Goal: Task Accomplishment & Management: Complete application form

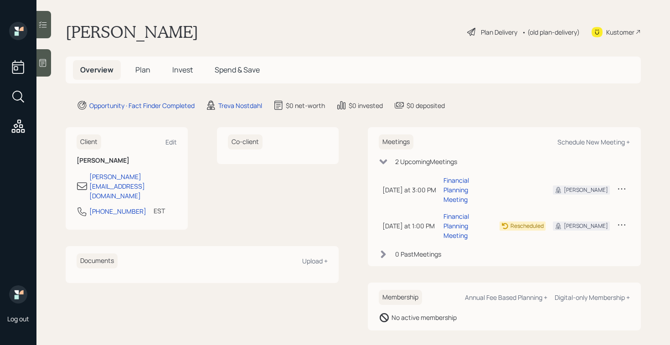
click at [45, 67] on icon at bounding box center [42, 62] width 9 height 9
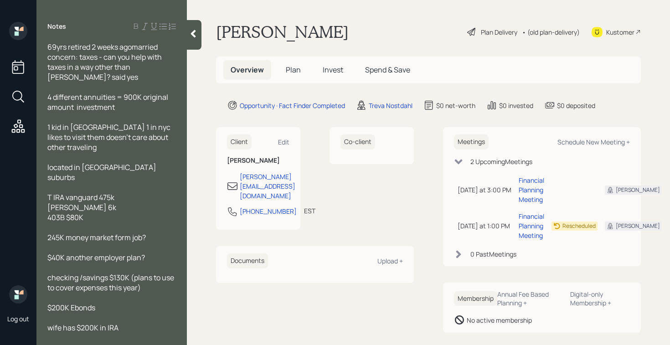
click at [134, 48] on span "69yrs retired 2 weeks agomarried concern: taxes - can you help with taxes in a …" at bounding box center [105, 62] width 116 height 40
click at [498, 27] on div "Plan Delivery" at bounding box center [499, 32] width 36 height 10
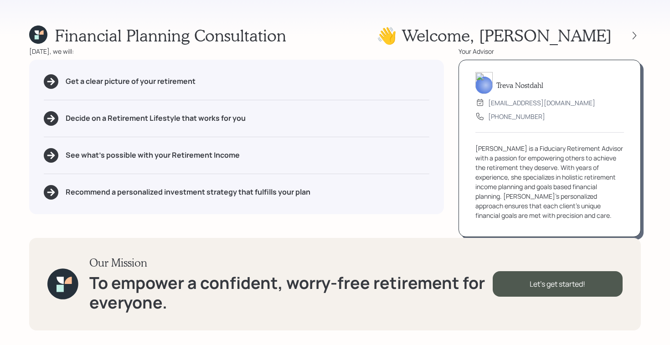
click at [498, 31] on div "Financial Planning Consultation 👋 Welcome , Giovanni" at bounding box center [335, 36] width 612 height 20
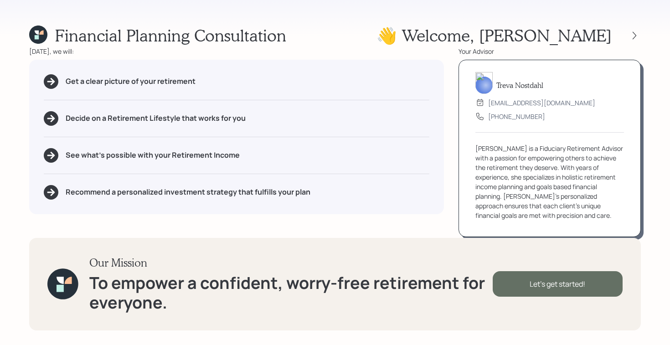
click at [558, 274] on div "Let's get started!" at bounding box center [558, 284] width 130 height 26
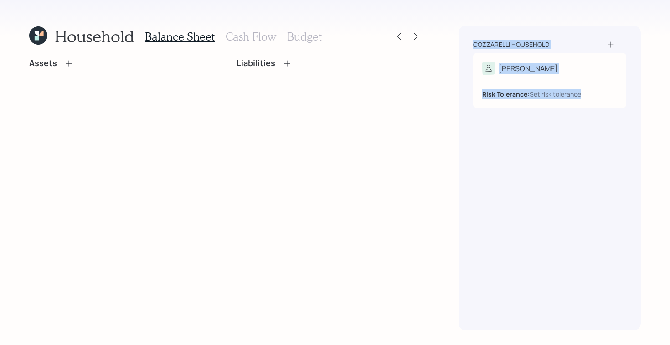
click at [503, 166] on div "Household Balance Sheet Cash Flow Budget Assets Liabilities Cozzarelli househol…" at bounding box center [335, 172] width 670 height 345
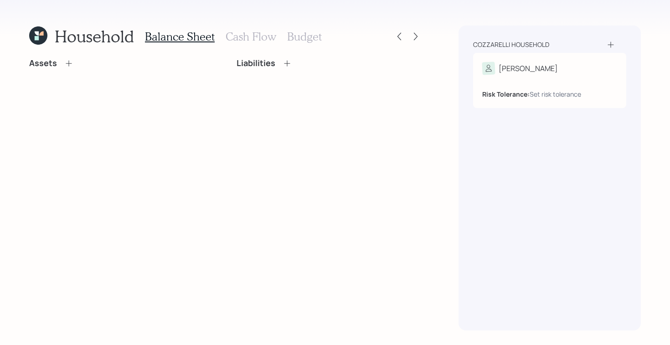
click at [180, 182] on div "Assets Liabilities" at bounding box center [225, 194] width 393 height 272
click at [65, 62] on icon at bounding box center [68, 63] width 9 height 9
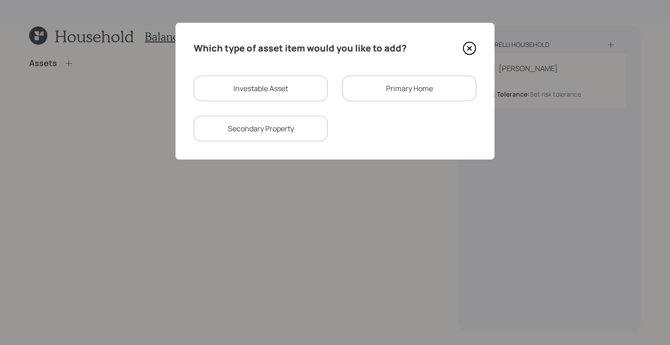
click at [288, 93] on div "Investable Asset" at bounding box center [261, 89] width 134 height 26
select select "taxable"
select select "balanced"
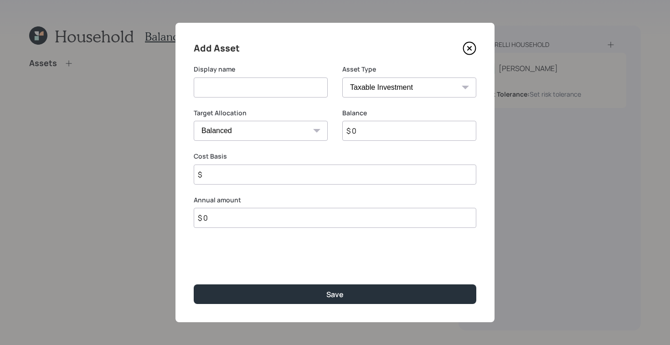
click at [265, 90] on input at bounding box center [261, 87] width 134 height 20
type input "T IRA"
click at [406, 138] on input "$ 0" at bounding box center [409, 131] width 134 height 20
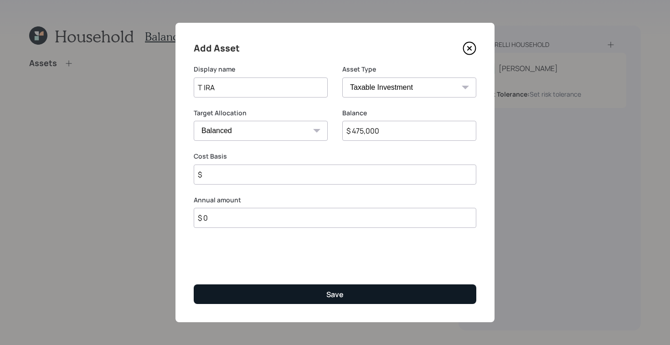
type input "$ 475,000"
click at [264, 288] on button "Save" at bounding box center [335, 294] width 283 height 20
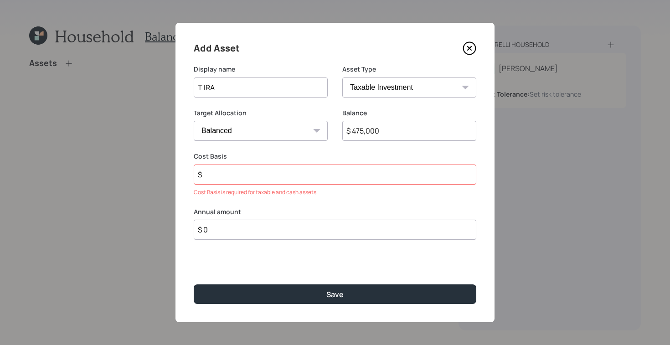
click at [286, 168] on input "$" at bounding box center [335, 174] width 283 height 20
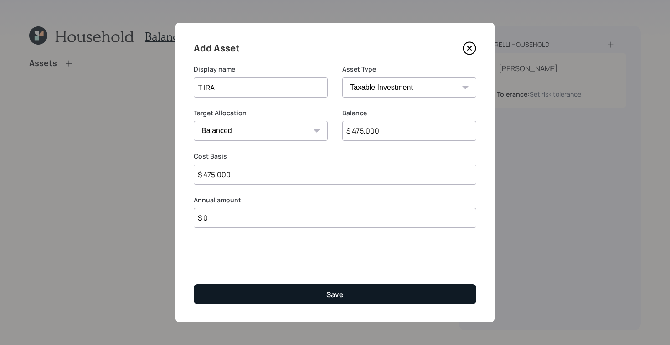
type input "$ 475,000"
click at [307, 289] on button "Save" at bounding box center [335, 294] width 283 height 20
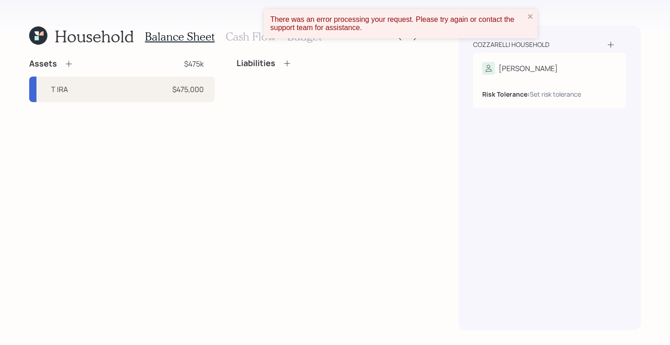
click at [68, 68] on icon at bounding box center [68, 63] width 9 height 9
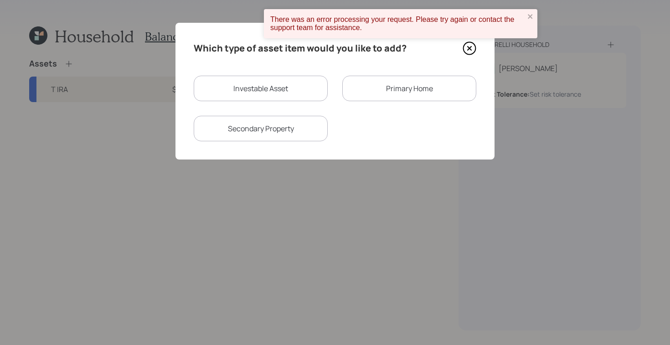
click at [242, 93] on div "Investable Asset" at bounding box center [261, 89] width 134 height 26
select select "taxable"
select select "balanced"
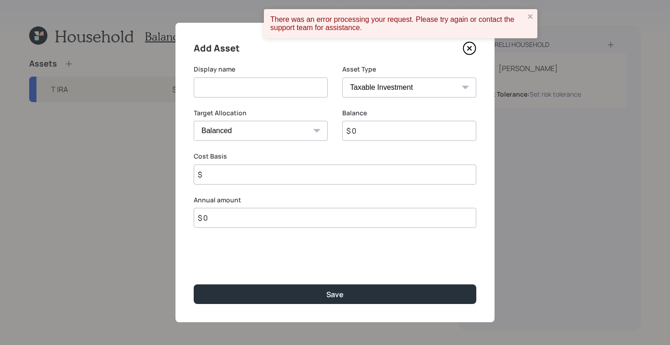
click at [274, 90] on input at bounding box center [261, 87] width 134 height 20
type input "Roth IRA"
click at [388, 139] on input "$ 0" at bounding box center [409, 131] width 134 height 20
type input "$ 6,000"
click at [283, 176] on input "$" at bounding box center [335, 174] width 283 height 20
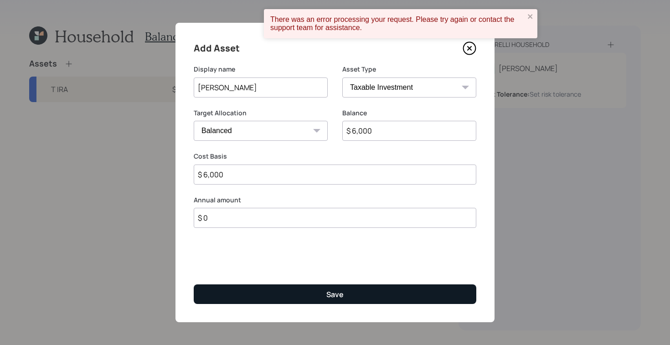
type input "$ 6,000"
drag, startPoint x: 308, startPoint y: 294, endPoint x: 319, endPoint y: 284, distance: 13.9
click at [308, 294] on button "Save" at bounding box center [335, 294] width 283 height 20
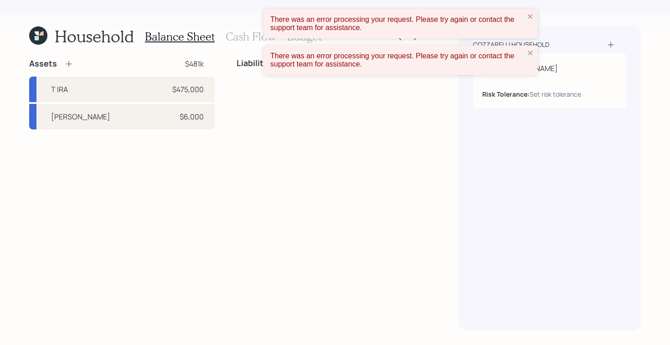
click at [73, 66] on div "Assets $481k" at bounding box center [121, 63] width 185 height 11
click at [70, 67] on icon at bounding box center [68, 63] width 9 height 9
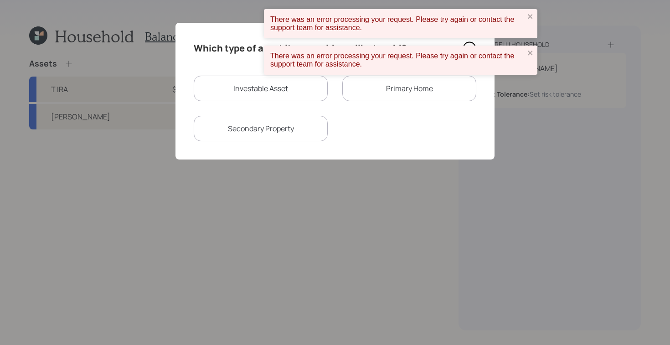
click at [271, 93] on div "Investable Asset" at bounding box center [261, 89] width 134 height 26
select select "taxable"
select select "balanced"
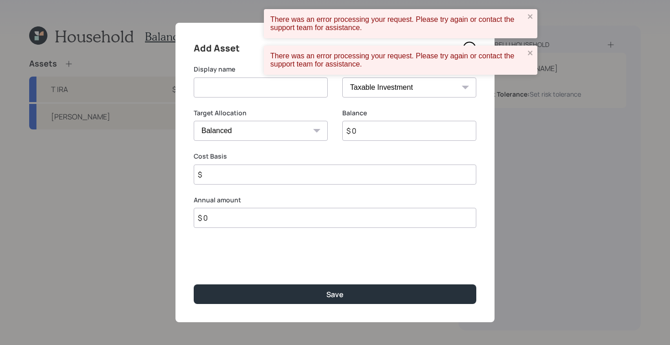
click at [267, 87] on input at bounding box center [261, 87] width 134 height 20
type input "403B"
click at [390, 84] on div "There was an error processing your request. Please try again or contact the sup…" at bounding box center [335, 45] width 146 height 77
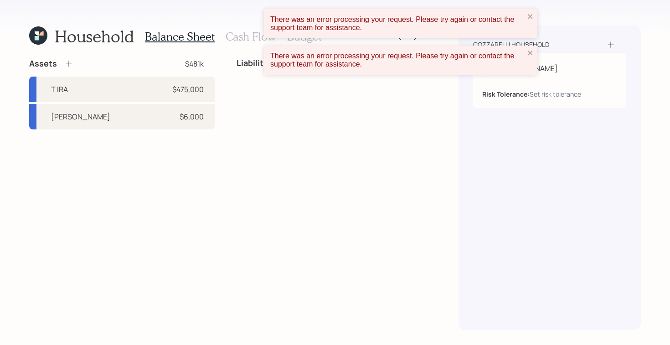
click at [62, 57] on div "Household Balance Sheet Cash Flow Budget Assets $481k T IRA $475,000 Roth IRA $…" at bounding box center [225, 178] width 393 height 305
click at [66, 62] on icon at bounding box center [68, 63] width 9 height 9
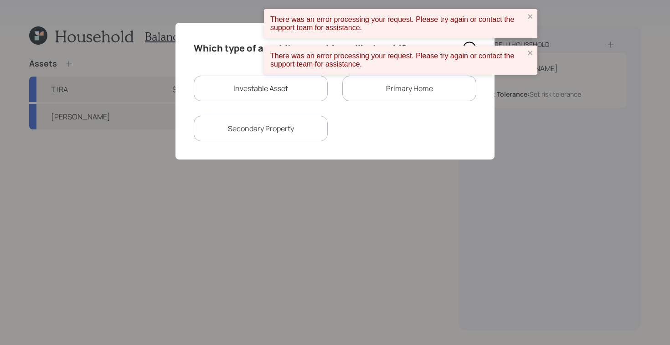
click at [278, 94] on div "Investable Asset" at bounding box center [261, 89] width 134 height 26
select select "taxable"
select select "balanced"
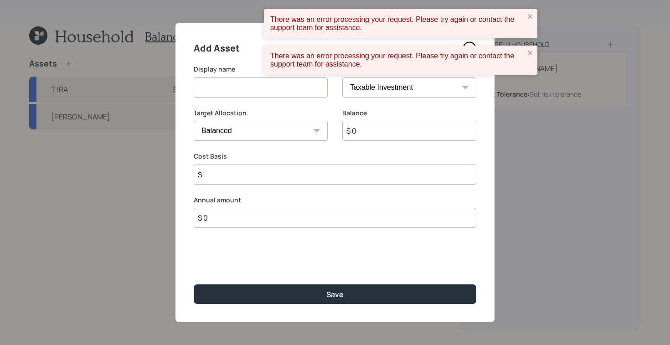
drag, startPoint x: 265, startPoint y: 93, endPoint x: 266, endPoint y: 80, distance: 12.3
click at [265, 93] on input at bounding box center [261, 87] width 134 height 20
type input "403B"
click at [366, 92] on select "SEP IRA IRA Roth IRA 401(k) Roth 401(k) 403(b) Roth 403(b) 457(b) Roth 457(b) H…" at bounding box center [409, 87] width 134 height 20
select select "public_school_sponsored"
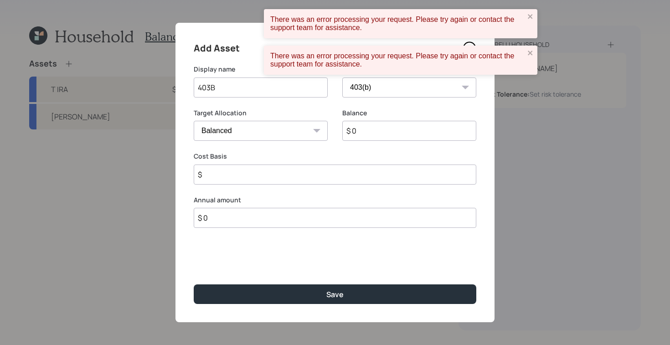
click at [342, 77] on select "SEP IRA IRA Roth IRA 401(k) Roth 401(k) 403(b) Roth 403(b) 457(b) Roth 457(b) H…" at bounding box center [409, 87] width 134 height 20
click at [380, 130] on input "$ 0" at bounding box center [409, 131] width 134 height 20
type input "$ 80,000"
click at [252, 171] on input "number" at bounding box center [254, 174] width 120 height 20
type input "0"
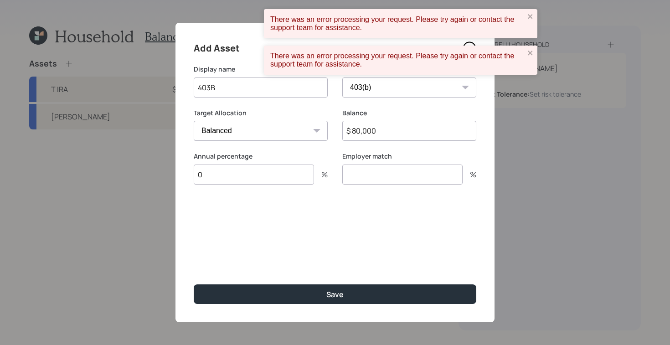
type input "0"
click at [366, 170] on input "number" at bounding box center [402, 174] width 120 height 20
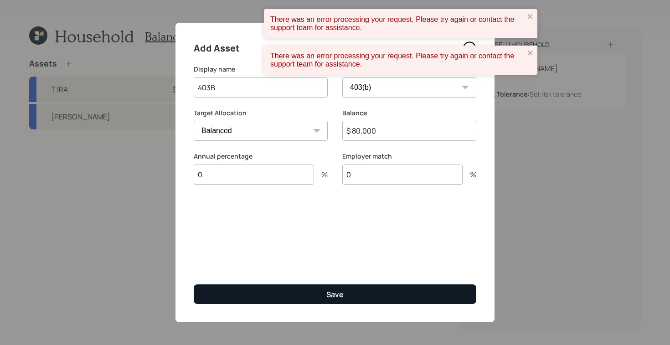
type input "0"
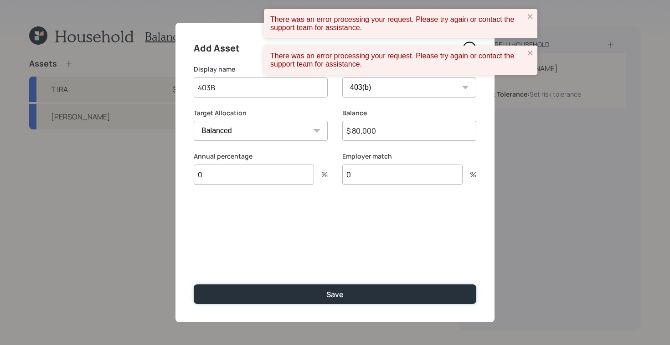
drag, startPoint x: 280, startPoint y: 292, endPoint x: 259, endPoint y: 272, distance: 28.7
click at [280, 292] on button "Save" at bounding box center [335, 294] width 283 height 20
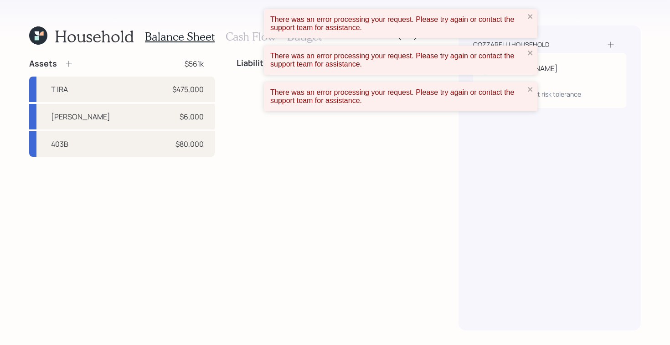
click at [72, 64] on icon at bounding box center [68, 63] width 9 height 9
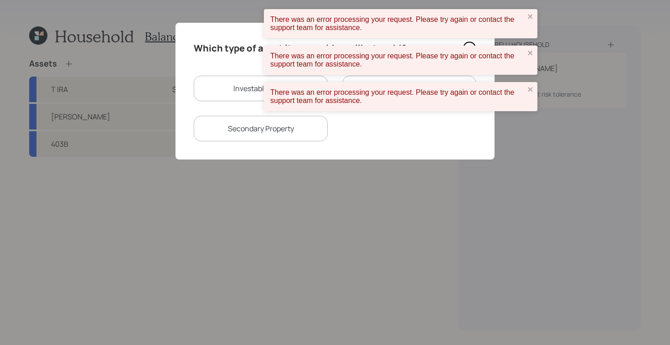
click at [220, 92] on div "Investable Asset" at bounding box center [261, 89] width 134 height 26
select select "taxable"
select select "balanced"
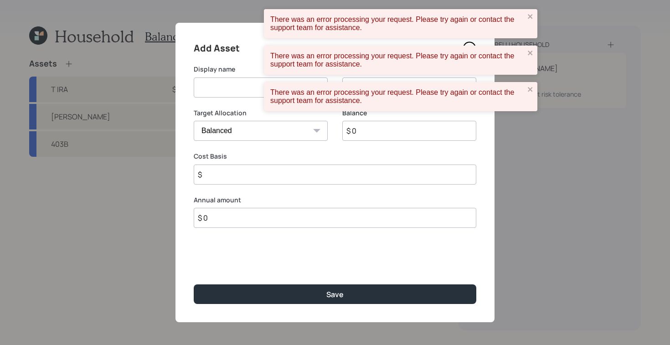
click at [205, 83] on input at bounding box center [261, 87] width 134 height 20
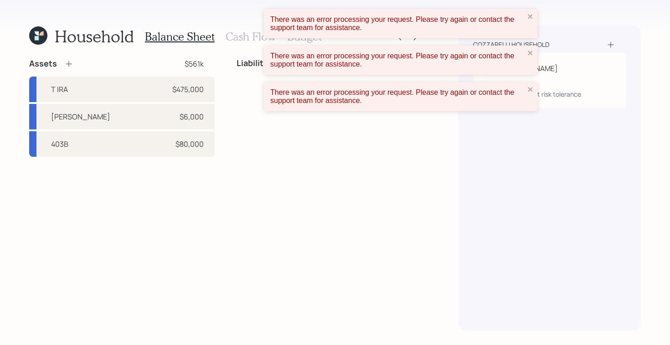
click at [526, 88] on div "There was an error processing your request. Please try again or contact the sup…" at bounding box center [397, 97] width 260 height 22
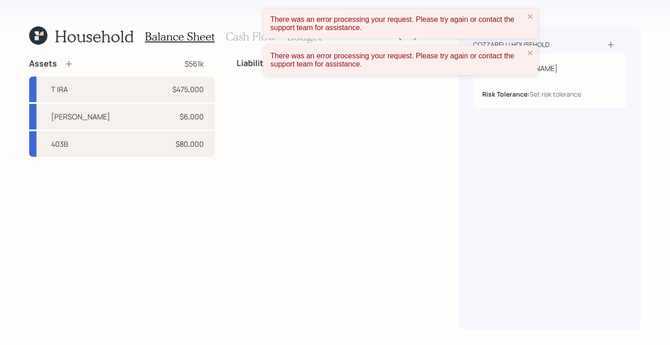
click at [525, 56] on div "There was an error processing your request. Please try again or contact the sup…" at bounding box center [397, 60] width 260 height 22
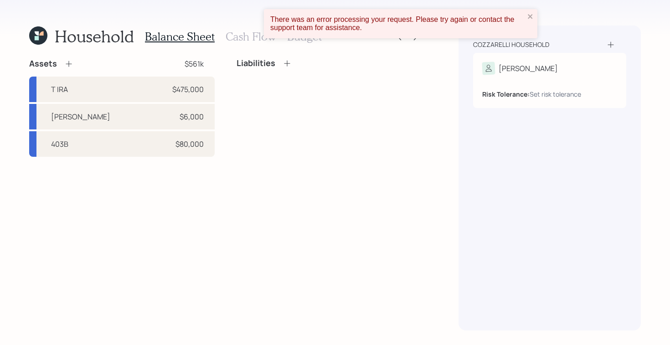
click at [529, 12] on div "There was an error processing your request. Please try again or contact the sup…" at bounding box center [400, 23] width 273 height 29
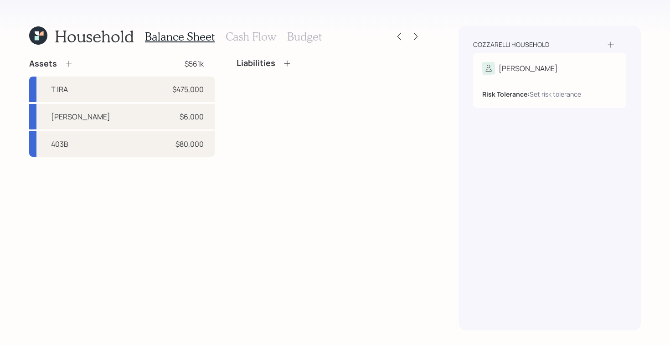
click at [72, 63] on icon at bounding box center [68, 63] width 9 height 9
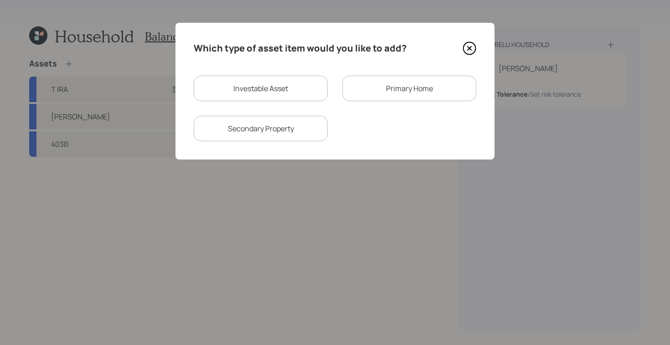
click at [288, 93] on div "Investable Asset" at bounding box center [261, 89] width 134 height 26
select select "taxable"
select select "balanced"
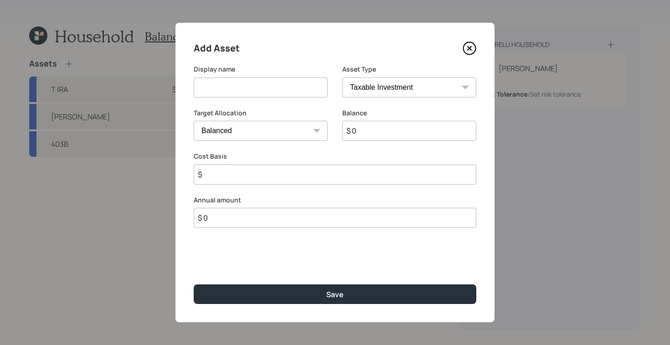
click at [409, 91] on select "SEP IRA IRA Roth IRA 401(k) Roth 401(k) 403(b) Roth 403(b) 457(b) Roth 457(b) H…" at bounding box center [409, 87] width 134 height 20
select select "cash"
click at [342, 77] on select "SEP IRA IRA Roth IRA 401(k) Roth 401(k) 403(b) Roth 403(b) 457(b) Roth 457(b) H…" at bounding box center [409, 87] width 134 height 20
type input "$"
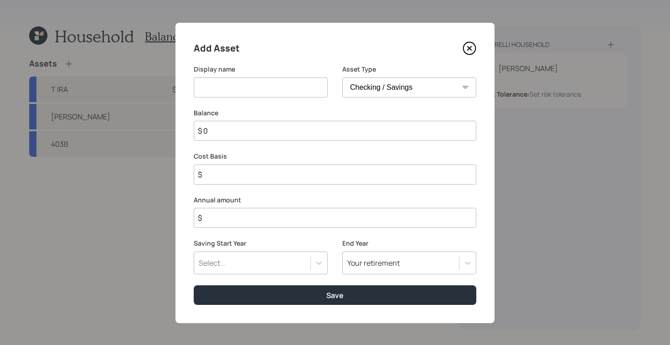
click at [207, 93] on input at bounding box center [261, 87] width 134 height 20
type input "checking/savings"
click at [252, 125] on input "$ 0" at bounding box center [335, 131] width 283 height 20
click at [274, 134] on input "$ 0" at bounding box center [335, 131] width 283 height 20
type input "$"
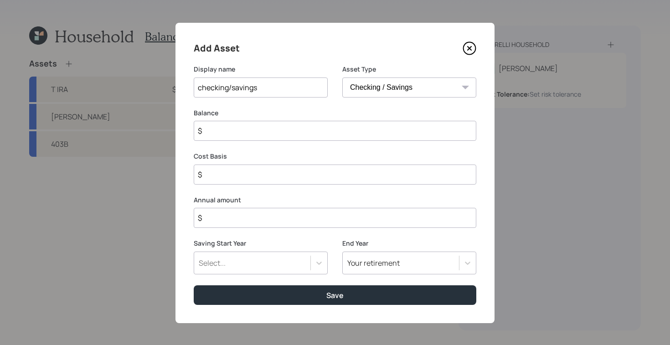
type input "$ 1"
type input "$ 13"
type input "$ 130"
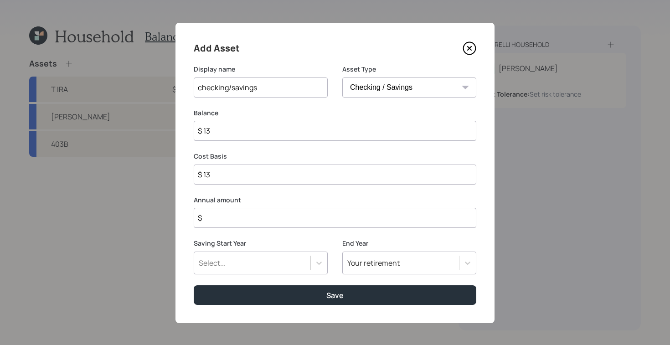
type input "$ 130"
type input "$ 1,300"
type input "$ 13,000"
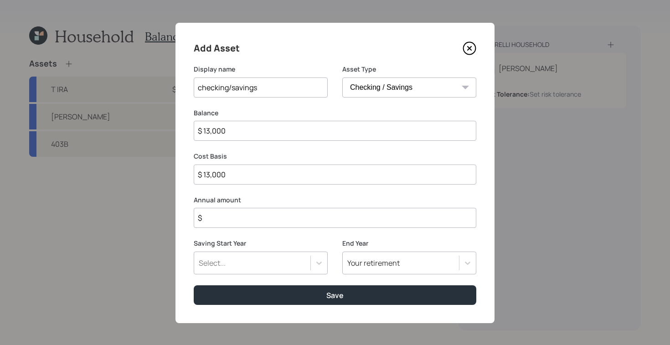
type input "$ 130,000"
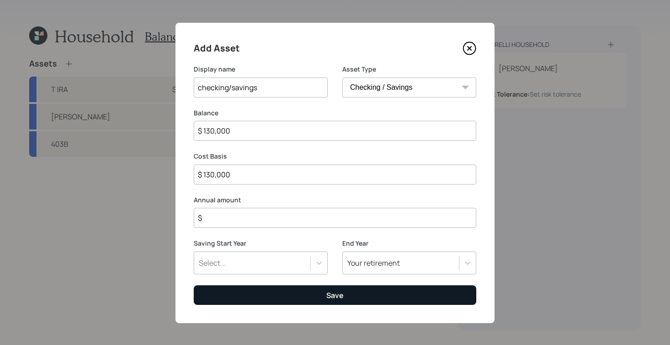
type input "$ 130,000"
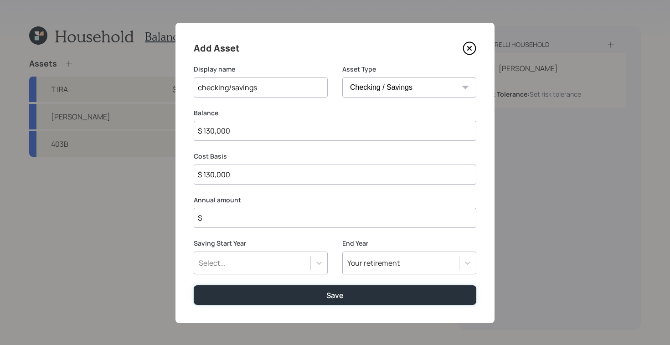
click at [326, 295] on div "Save" at bounding box center [334, 295] width 17 height 10
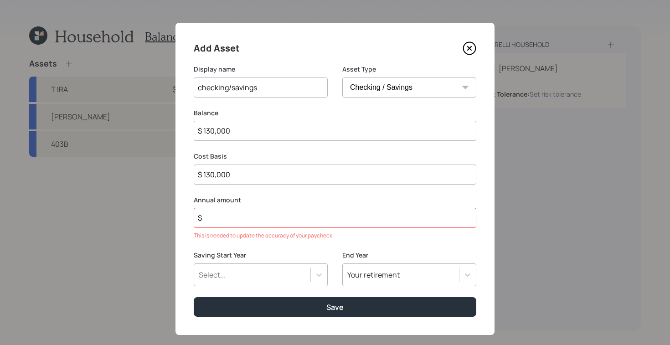
click at [304, 226] on input "$" at bounding box center [335, 218] width 283 height 20
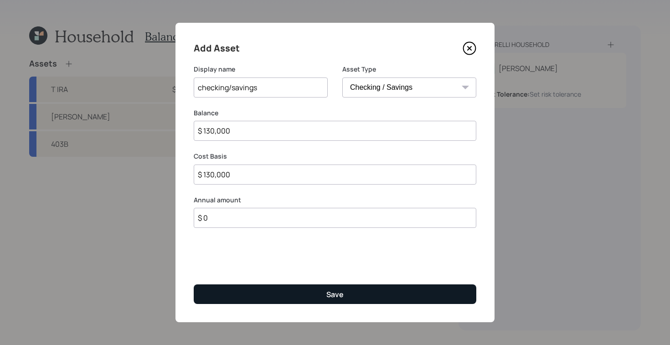
type input "$ 0"
click at [359, 293] on button "Save" at bounding box center [335, 294] width 283 height 20
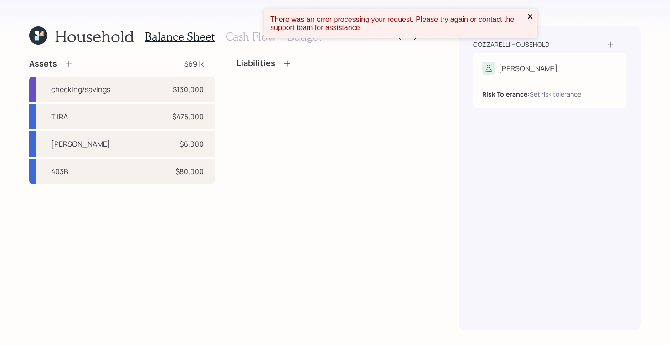
click at [530, 21] on button "close" at bounding box center [530, 17] width 6 height 9
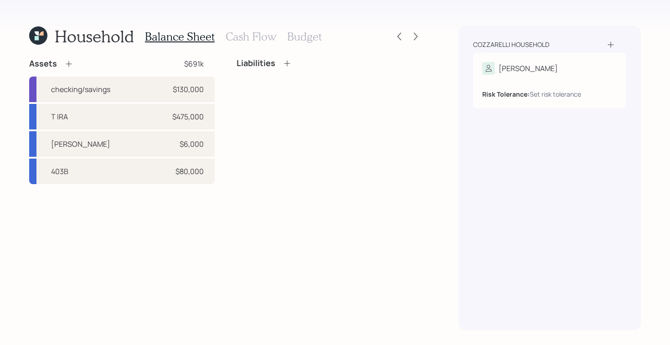
click at [70, 65] on icon at bounding box center [68, 63] width 9 height 9
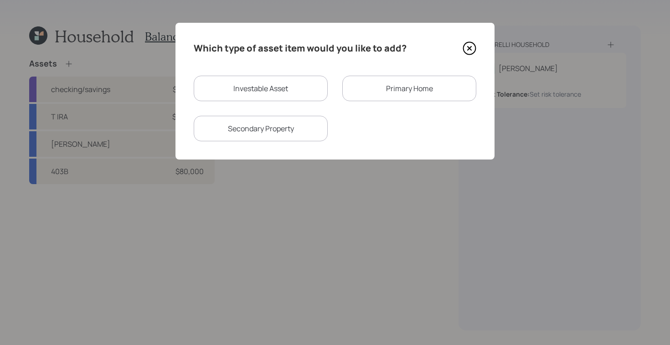
click at [388, 93] on div "Primary Home" at bounding box center [409, 89] width 134 height 26
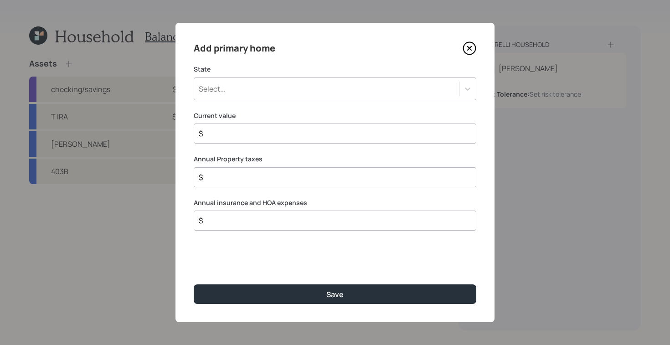
click at [446, 115] on label "Current value" at bounding box center [335, 115] width 283 height 9
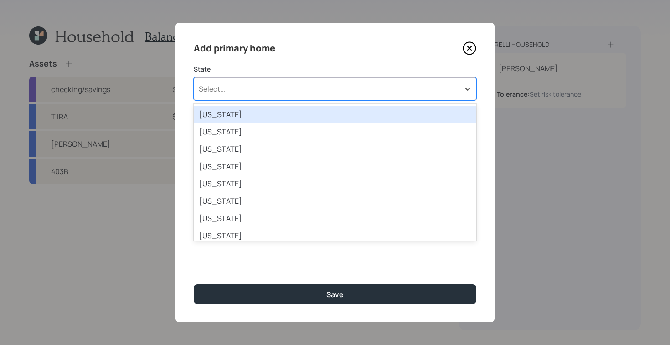
click at [443, 95] on div "Select..." at bounding box center [326, 88] width 265 height 15
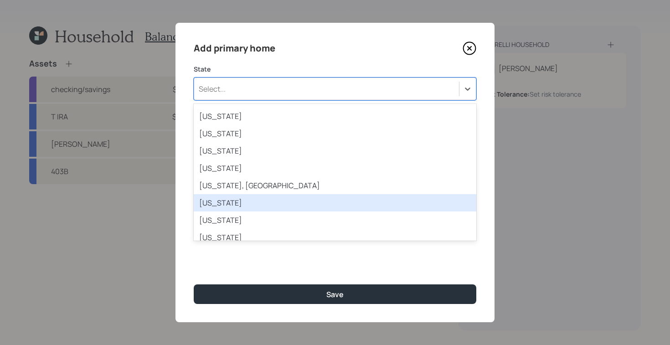
scroll to position [750, 0]
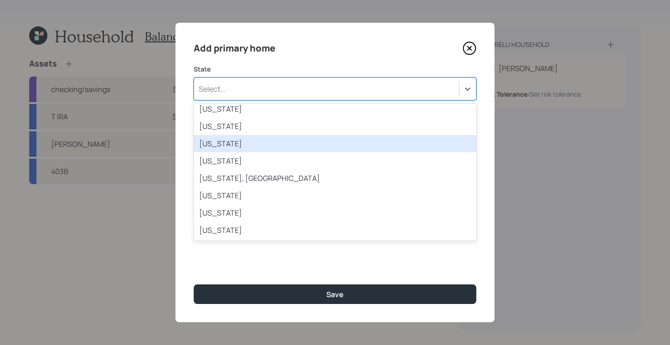
click at [262, 147] on div "Virginia" at bounding box center [335, 143] width 283 height 17
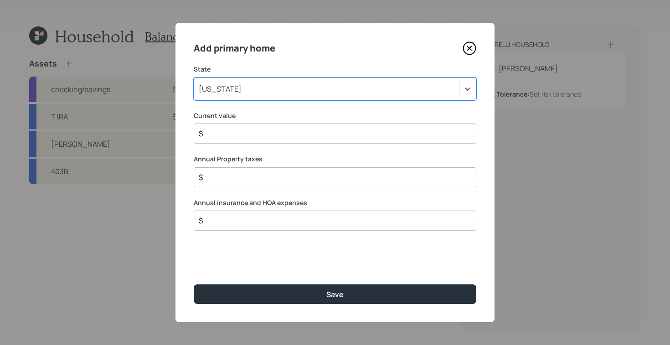
click at [242, 138] on input "$" at bounding box center [331, 133] width 267 height 11
type input "$ 0"
click at [257, 175] on input "$" at bounding box center [331, 177] width 267 height 11
type input "$ 0"
click at [261, 223] on input "$" at bounding box center [331, 220] width 267 height 11
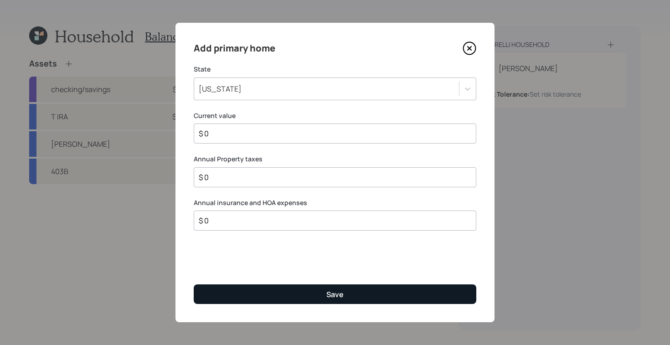
type input "$ 0"
click at [338, 295] on div "Save" at bounding box center [334, 294] width 17 height 10
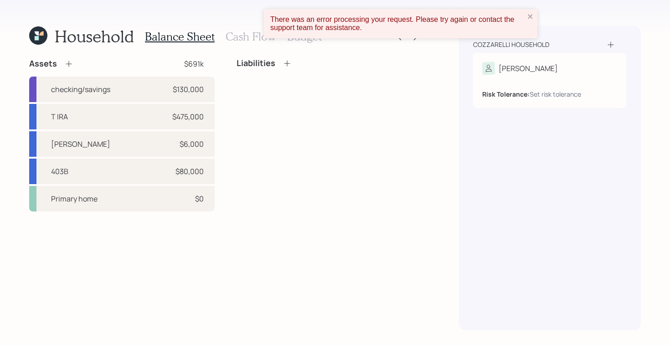
click at [534, 15] on div "There was an error processing your request. Please try again or contact the sup…" at bounding box center [400, 23] width 273 height 29
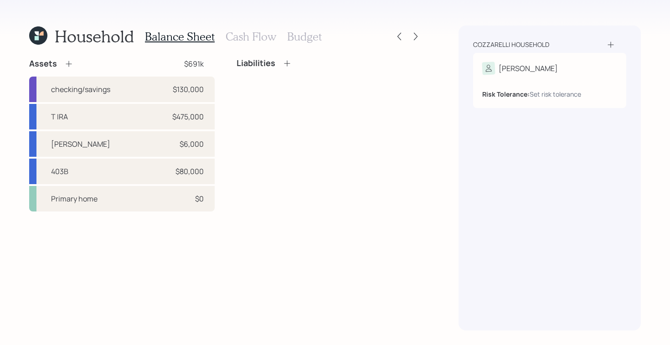
click at [287, 64] on icon at bounding box center [287, 63] width 9 height 9
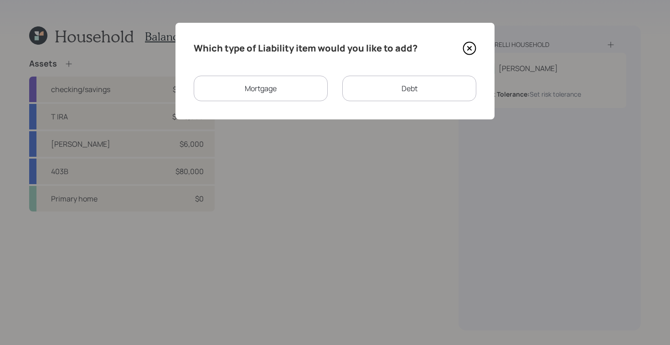
click at [429, 100] on div "Debt" at bounding box center [409, 89] width 134 height 26
select select "credit_card"
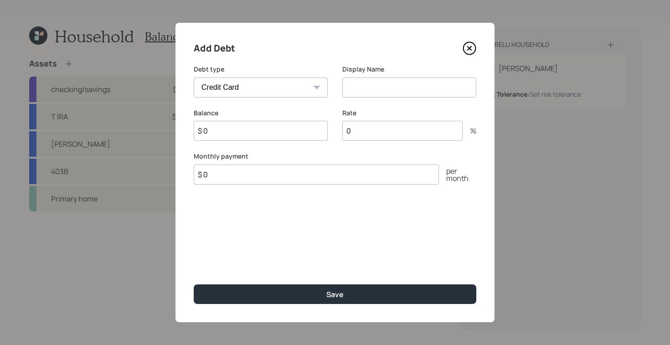
click at [285, 92] on select "Car Credit Card Medical Student Other" at bounding box center [261, 87] width 134 height 20
click at [473, 50] on icon at bounding box center [470, 48] width 14 height 14
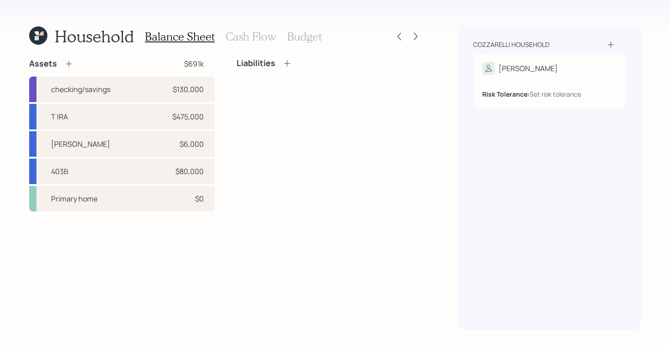
click at [270, 38] on h3 "Cash Flow" at bounding box center [251, 36] width 51 height 13
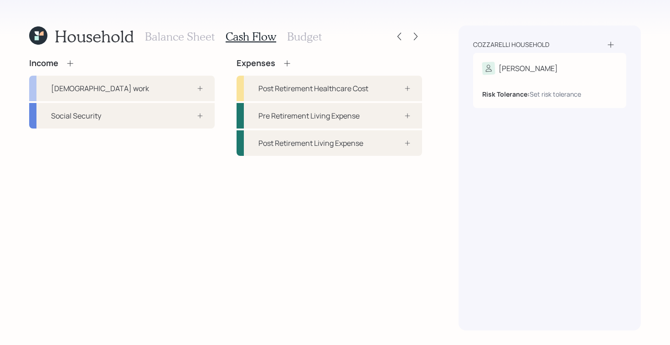
click at [285, 64] on icon at bounding box center [287, 63] width 9 height 9
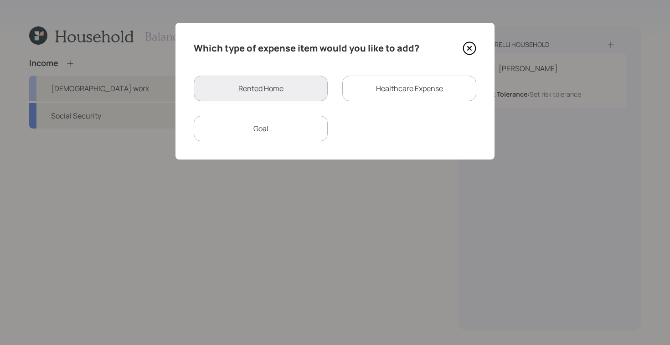
click at [470, 52] on icon at bounding box center [470, 48] width 14 height 14
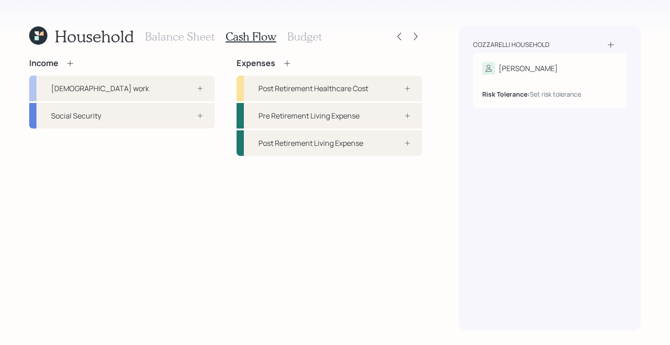
click at [164, 35] on h3 "Balance Sheet" at bounding box center [180, 36] width 70 height 13
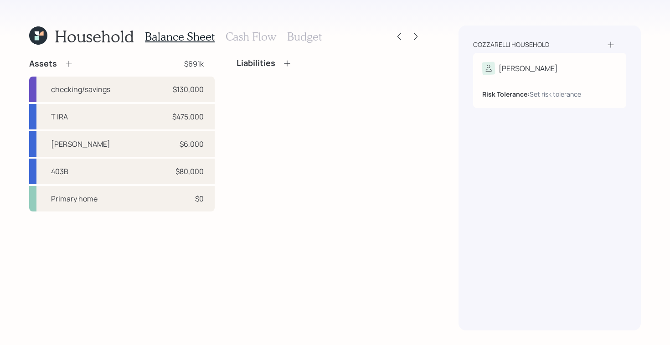
click at [70, 64] on icon at bounding box center [69, 64] width 6 height 6
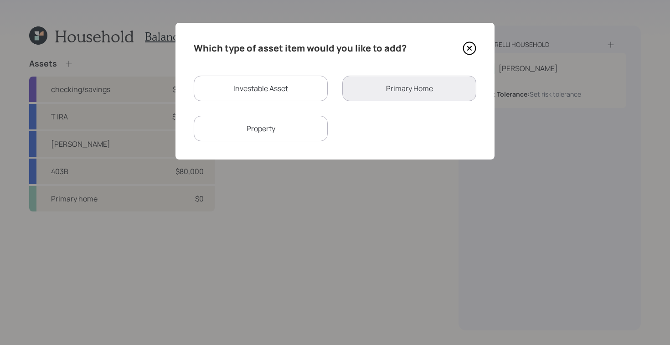
click at [255, 81] on div "Investable Asset" at bounding box center [261, 89] width 134 height 26
select select "taxable"
select select "balanced"
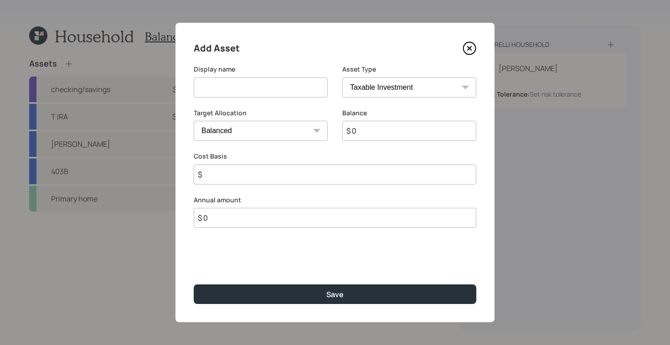
drag, startPoint x: 260, startPoint y: 83, endPoint x: 267, endPoint y: 82, distance: 7.4
click at [260, 83] on input at bounding box center [261, 87] width 134 height 20
click at [406, 90] on select "SEP IRA IRA Roth IRA 401(k) Roth 401(k) 403(b) Roth 403(b) 457(b) Roth 457(b) H…" at bounding box center [409, 87] width 134 height 20
click at [342, 77] on select "SEP IRA IRA Roth IRA 401(k) Roth 401(k) 403(b) Roth 403(b) 457(b) Roth 457(b) H…" at bounding box center [409, 87] width 134 height 20
click at [281, 83] on input at bounding box center [261, 87] width 134 height 20
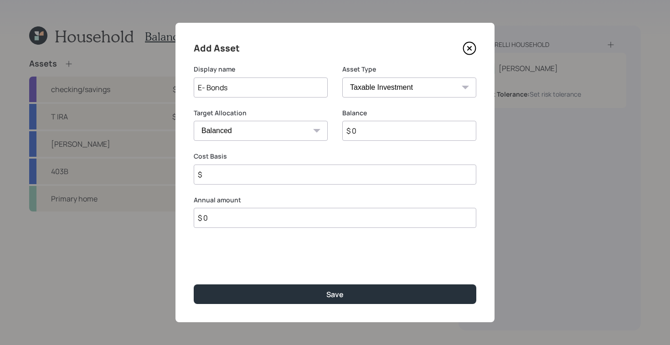
type input "E- Bonds"
click at [385, 136] on input "$ 0" at bounding box center [409, 131] width 134 height 20
type input "$ 200,000"
click at [293, 182] on input "$" at bounding box center [335, 174] width 283 height 20
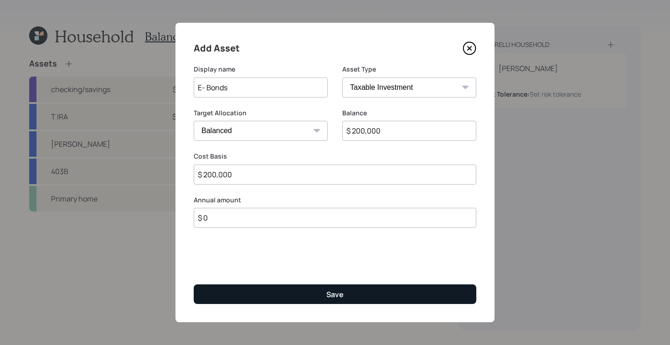
type input "$ 200,000"
click at [350, 302] on button "Save" at bounding box center [335, 294] width 283 height 20
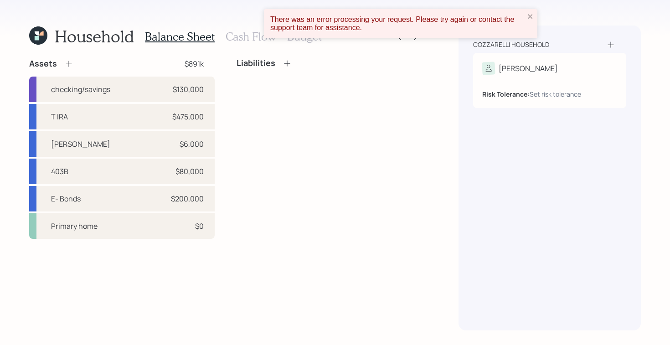
click at [282, 64] on div "Liabilities" at bounding box center [263, 63] width 55 height 10
click at [286, 63] on icon at bounding box center [287, 63] width 6 height 6
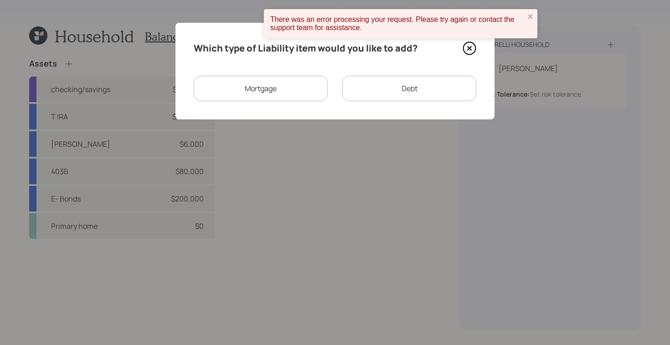
click at [425, 86] on div "Debt" at bounding box center [409, 89] width 134 height 26
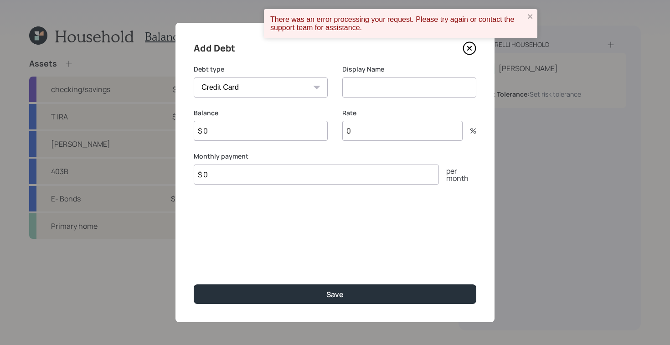
click at [304, 94] on select "Car Credit Card Medical Student Other" at bounding box center [261, 87] width 134 height 20
select select "car"
click at [194, 77] on select "Car Credit Card Medical Student Other" at bounding box center [261, 87] width 134 height 20
click at [354, 88] on input at bounding box center [409, 87] width 134 height 20
type input "Car Loan"
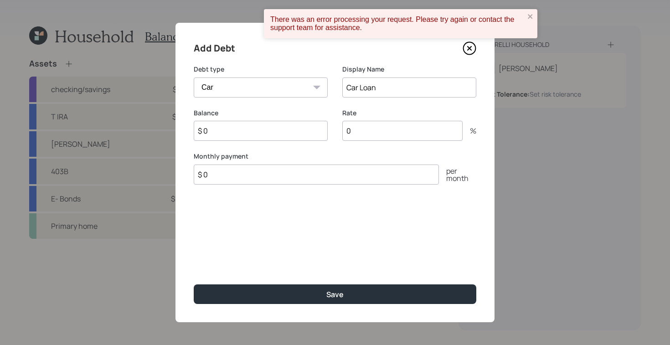
click at [369, 131] on input "0" at bounding box center [402, 131] width 120 height 20
click at [296, 168] on input "$ 0" at bounding box center [316, 174] width 245 height 20
click at [348, 304] on div "Add Debt Debt type Car Credit Card Medical Student Other Display Name Car Loan …" at bounding box center [334, 172] width 319 height 299
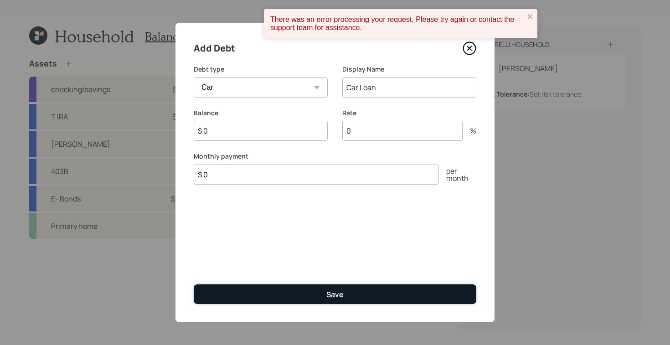
click at [349, 295] on button "Save" at bounding box center [335, 294] width 283 height 20
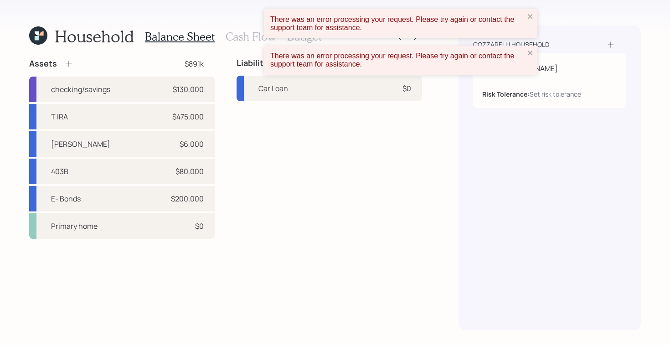
click at [535, 55] on div "There was an error processing your request. Please try again or contact the sup…" at bounding box center [400, 60] width 273 height 29
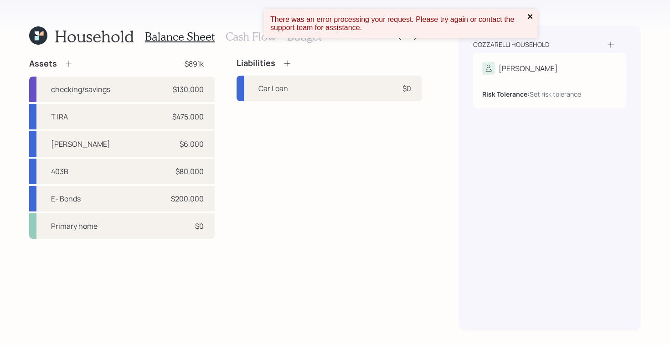
click at [533, 19] on icon "close" at bounding box center [530, 16] width 6 height 7
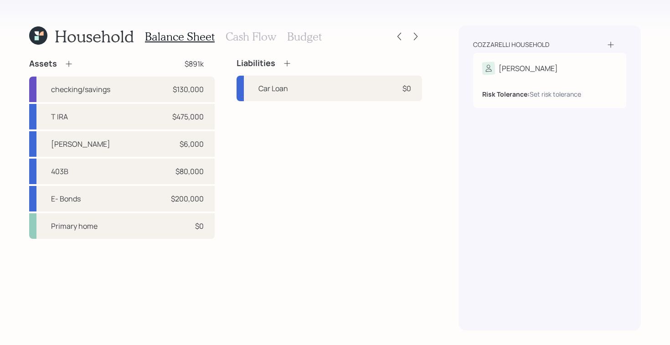
click at [289, 64] on icon at bounding box center [287, 63] width 9 height 9
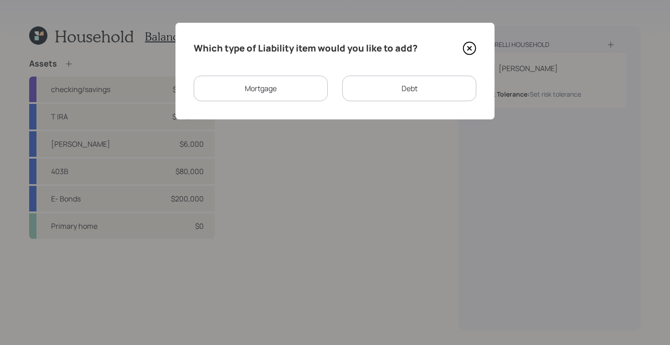
click at [391, 81] on div "Debt" at bounding box center [409, 89] width 134 height 26
select select "credit_card"
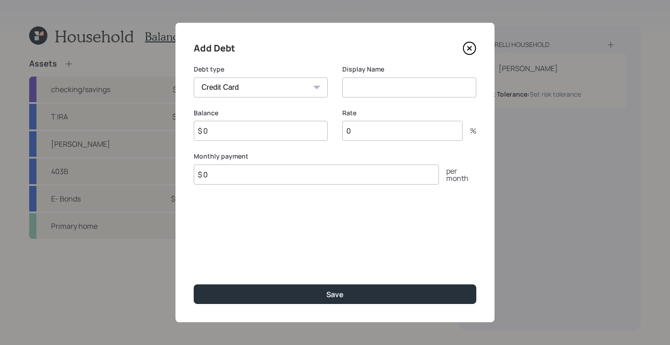
click at [308, 84] on select "Car Credit Card Medical Student Other" at bounding box center [261, 87] width 134 height 20
click at [466, 46] on icon at bounding box center [470, 48] width 14 height 14
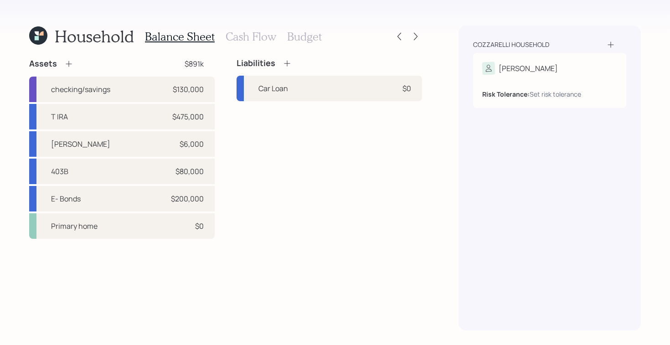
click at [254, 34] on h3 "Cash Flow" at bounding box center [251, 36] width 51 height 13
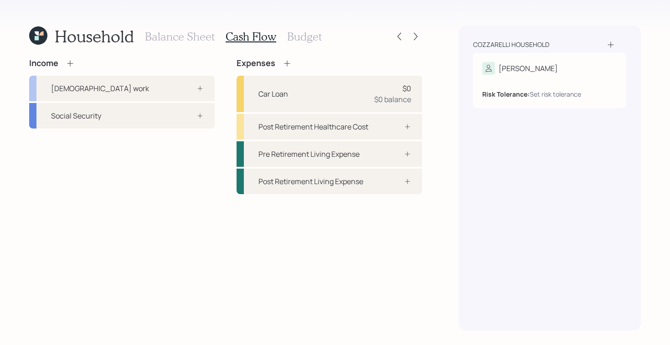
click at [267, 65] on h4 "Expenses" at bounding box center [255, 63] width 39 height 10
click at [283, 64] on icon at bounding box center [287, 63] width 9 height 9
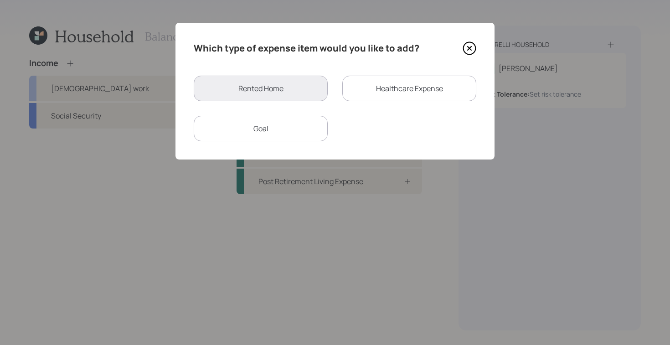
click at [293, 128] on div "Goal" at bounding box center [261, 129] width 134 height 26
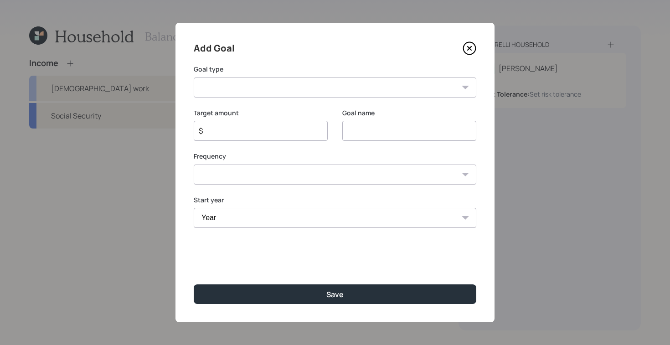
click at [380, 90] on select "Create an emergency fund Donate to charity Purchase a home Make a purchase Supp…" at bounding box center [335, 87] width 283 height 20
click at [369, 93] on select "Create an emergency fund Donate to charity Purchase a home Make a purchase Supp…" at bounding box center [335, 87] width 283 height 20
select select "support_dependent"
click at [194, 77] on select "Create an emergency fund Donate to charity Purchase a home Make a purchase Supp…" at bounding box center [335, 87] width 283 height 20
type input "Support a dependent"
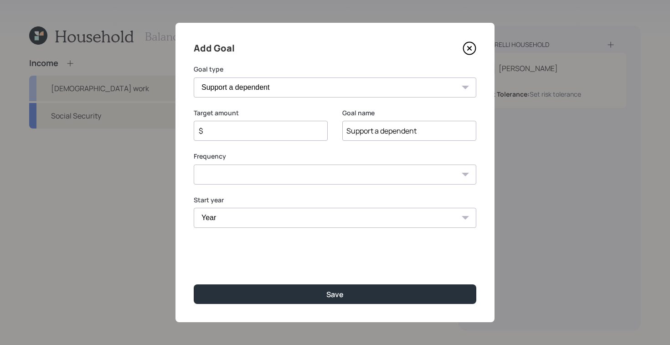
click at [255, 134] on input "$" at bounding box center [257, 130] width 118 height 11
click at [472, 50] on icon at bounding box center [470, 48] width 14 height 14
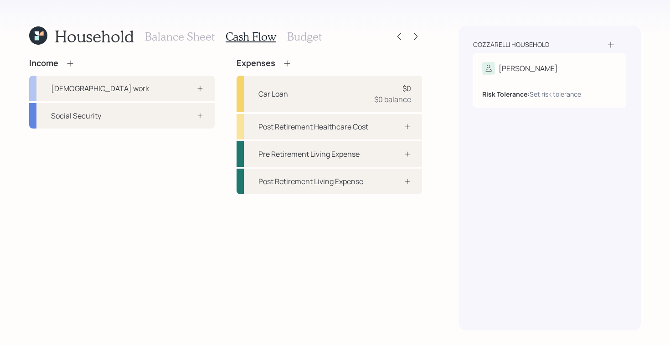
click at [193, 36] on h3 "Balance Sheet" at bounding box center [180, 36] width 70 height 13
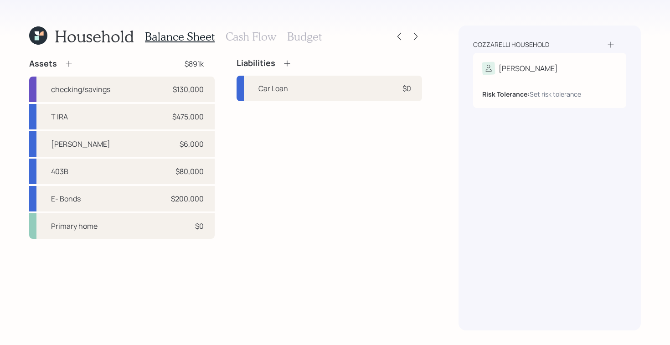
click at [251, 27] on div "Balance Sheet Cash Flow Budget" at bounding box center [233, 37] width 177 height 22
click at [246, 33] on h3 "Cash Flow" at bounding box center [251, 36] width 51 height 13
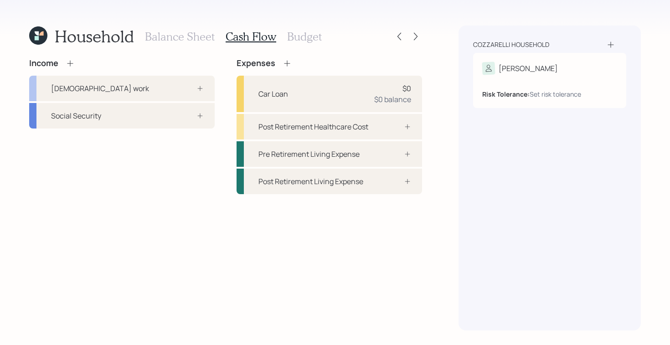
click at [176, 34] on h3 "Balance Sheet" at bounding box center [180, 36] width 70 height 13
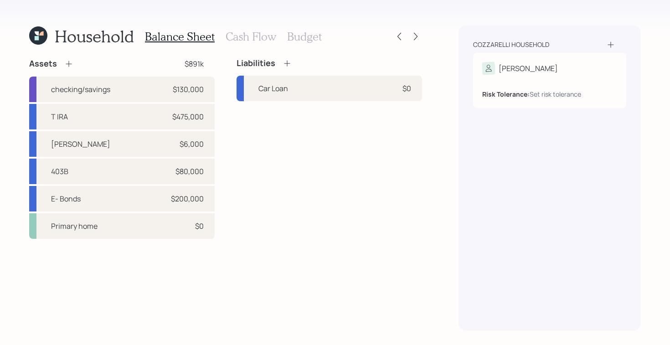
click at [288, 64] on icon at bounding box center [287, 63] width 9 height 9
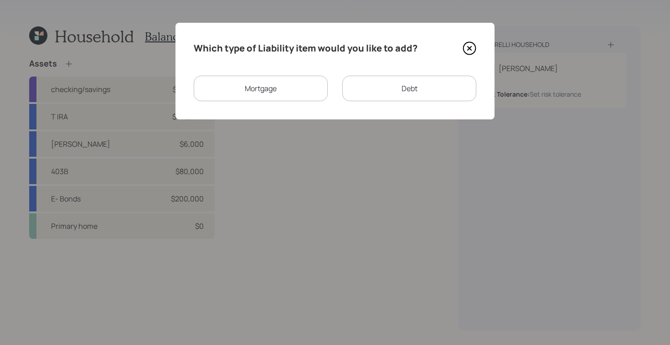
click at [391, 87] on div "Debt" at bounding box center [409, 89] width 134 height 26
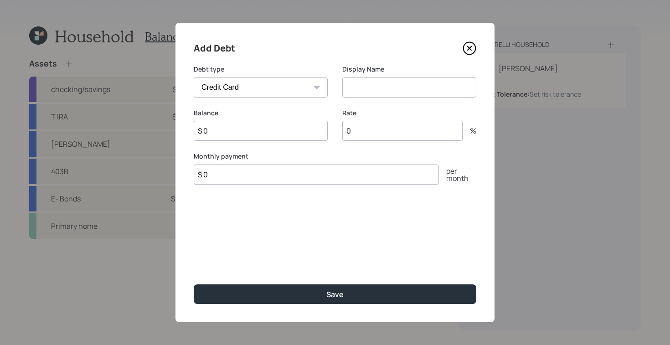
click at [299, 64] on div "Add Debt Debt type Car Credit Card Medical Student Other Display Name Balance $…" at bounding box center [334, 172] width 319 height 299
click at [288, 91] on select "Car Credit Card Medical Student Other" at bounding box center [261, 87] width 134 height 20
select select "student"
click at [194, 77] on select "Car Credit Card Medical Student Other" at bounding box center [261, 87] width 134 height 20
click at [463, 48] on icon at bounding box center [469, 48] width 12 height 12
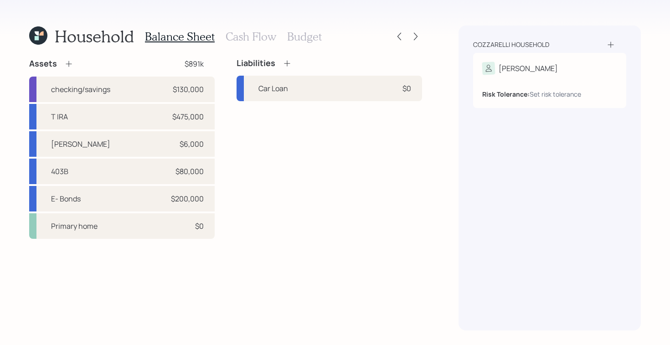
click at [266, 42] on h3 "Cash Flow" at bounding box center [251, 36] width 51 height 13
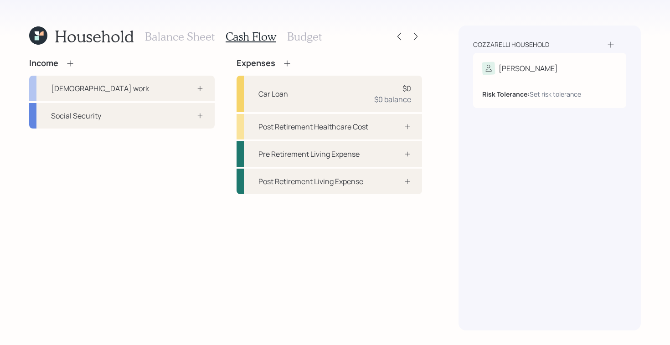
click at [293, 63] on div "Expenses" at bounding box center [328, 63] width 185 height 10
click at [291, 65] on div "Expenses" at bounding box center [328, 63] width 185 height 10
click at [283, 62] on icon at bounding box center [287, 63] width 9 height 9
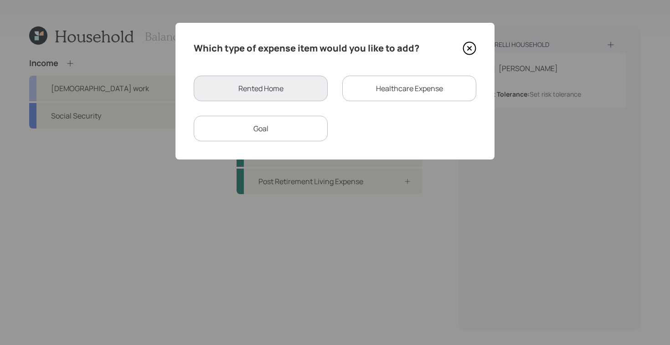
click at [274, 122] on div "Goal" at bounding box center [261, 129] width 134 height 26
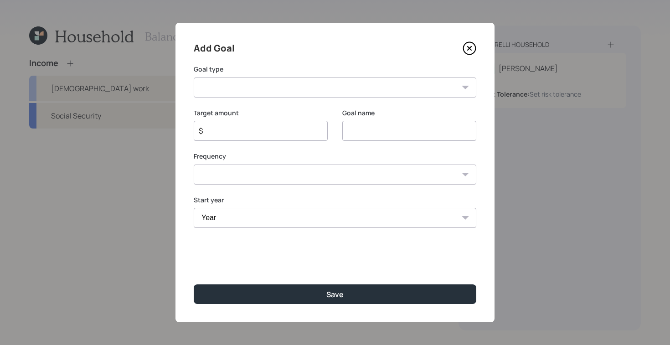
click at [341, 78] on select "Create an emergency fund Donate to charity Purchase a home Make a purchase Supp…" at bounding box center [335, 87] width 283 height 20
select select "support_dependent"
click at [194, 77] on select "Create an emergency fund Donate to charity Purchase a home Make a purchase Supp…" at bounding box center [335, 87] width 283 height 20
type input "Support a dependent"
click at [256, 130] on input "$" at bounding box center [257, 130] width 118 height 11
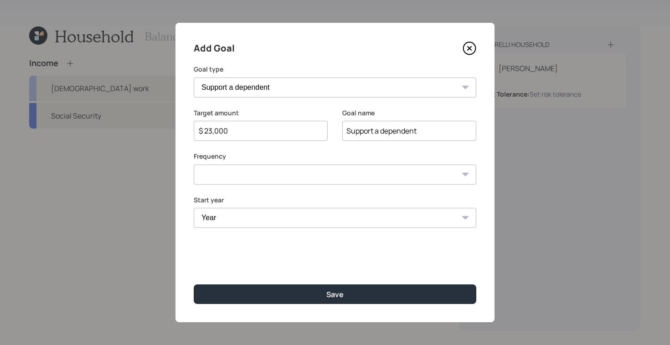
type input "$ 23,000"
click at [319, 175] on select "One time Every 1 year Every 2 years Every 3 years Every 4 years Every 5 years E…" at bounding box center [335, 174] width 283 height 20
select select "1"
click at [194, 164] on select "One time Every 1 year Every 2 years Every 3 years Every 4 years Every 5 years E…" at bounding box center [335, 174] width 283 height 20
click at [309, 224] on select "Year 2025 2026 2027 2028 2029 2030 2031 2032 2033 2034 2035 2036 2037 2038 2039…" at bounding box center [261, 218] width 134 height 20
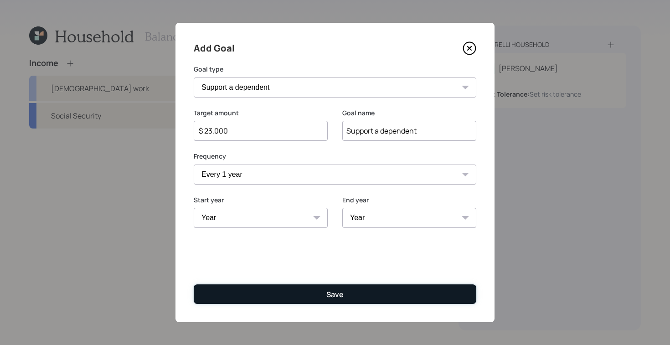
click at [323, 287] on button "Save" at bounding box center [335, 294] width 283 height 20
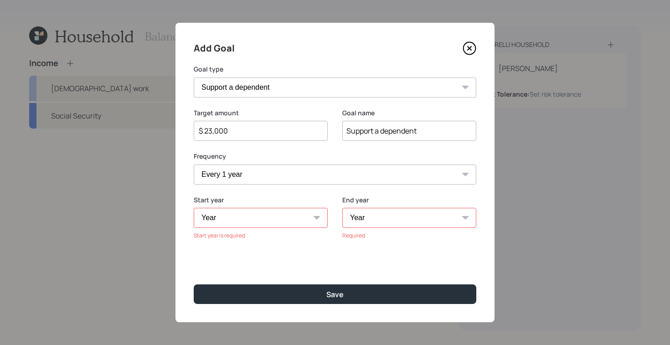
click at [297, 175] on select "One time Every 1 year Every 2 years Every 3 years Every 4 years Every 5 years E…" at bounding box center [335, 174] width 283 height 20
click at [194, 164] on select "One time Every 1 year Every 2 years Every 3 years Every 4 years Every 5 years E…" at bounding box center [335, 174] width 283 height 20
click at [249, 210] on select "Year 2025 2026 2027 2028 2029 2030 2031 2032 2033 2034 2035 2036 2037 2038 2039…" at bounding box center [261, 218] width 134 height 20
select select "2025"
click at [194, 208] on select "Year 2025 2026 2027 2028 2029 2030 2031 2032 2033 2034 2035 2036 2037 2038 2039…" at bounding box center [261, 218] width 134 height 20
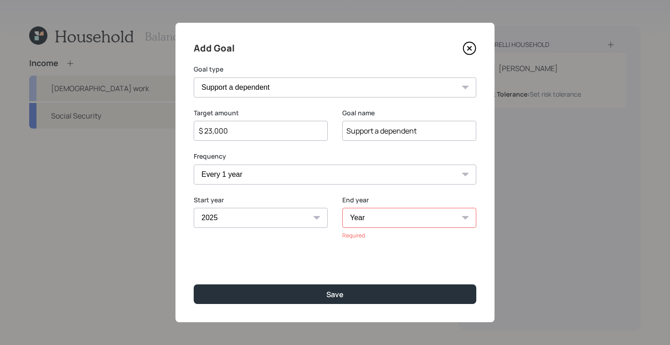
click at [375, 218] on select "Year 2025 2026 2027 2028 2029 2030 2031 2032 2033 2034 2035 2036 2037 2038 2039…" at bounding box center [409, 218] width 134 height 20
select select "2030"
click at [342, 208] on select "Year 2025 2026 2027 2028 2029 2030 2031 2032 2033 2034 2035 2036 2037 2038 2039…" at bounding box center [409, 218] width 134 height 20
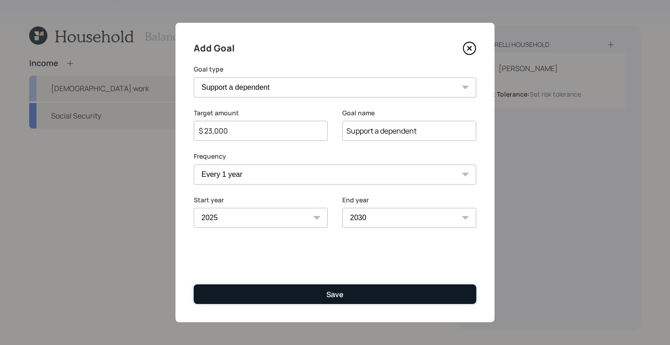
click at [318, 296] on button "Save" at bounding box center [335, 294] width 283 height 20
type input "$"
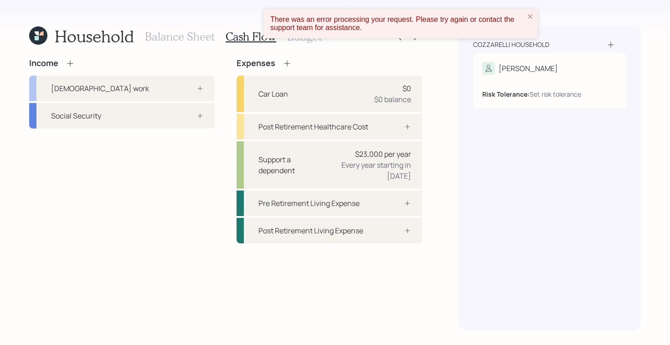
click at [155, 217] on div "Income Full-time work Social Security" at bounding box center [121, 150] width 185 height 185
click at [70, 67] on icon at bounding box center [70, 63] width 9 height 9
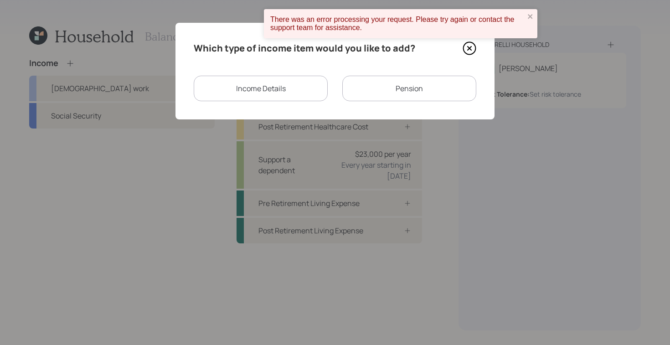
click at [255, 79] on div "Income Details" at bounding box center [261, 89] width 134 height 26
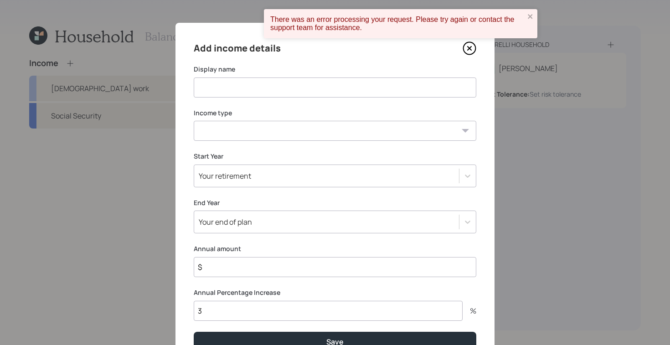
click at [336, 95] on input at bounding box center [335, 87] width 283 height 20
click at [468, 44] on icon at bounding box center [470, 48] width 14 height 14
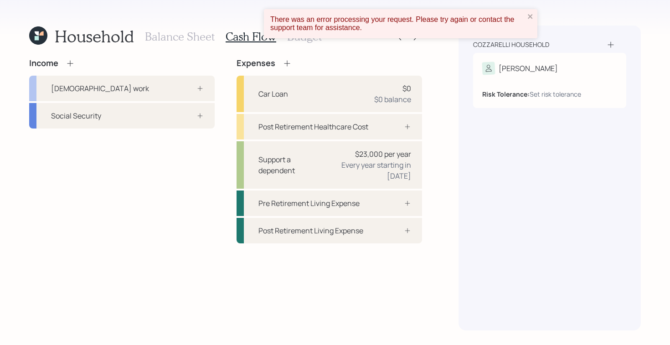
drag, startPoint x: 81, startPoint y: 63, endPoint x: 72, endPoint y: 66, distance: 9.0
click at [80, 64] on div "Income" at bounding box center [121, 63] width 185 height 10
click at [72, 66] on icon at bounding box center [70, 63] width 9 height 9
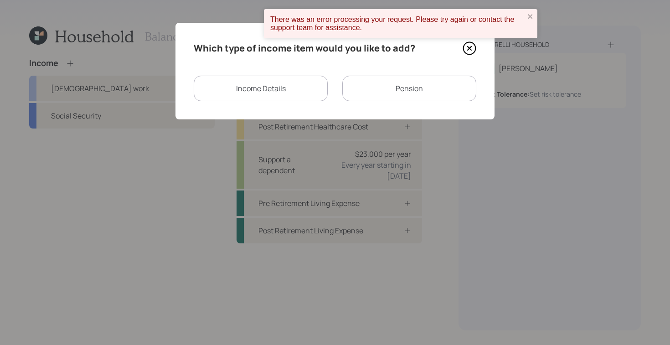
click at [386, 99] on div "Pension" at bounding box center [409, 89] width 134 height 26
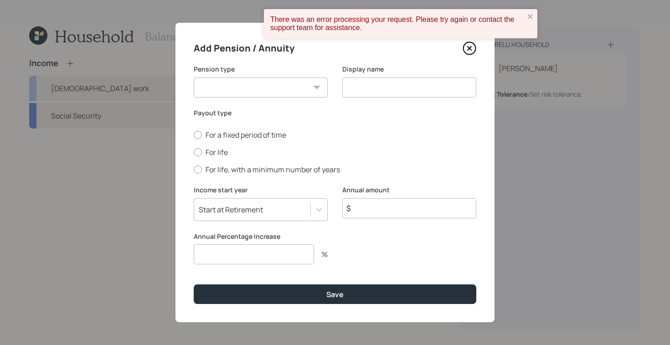
click at [317, 84] on select "Pension Annuity" at bounding box center [261, 87] width 134 height 20
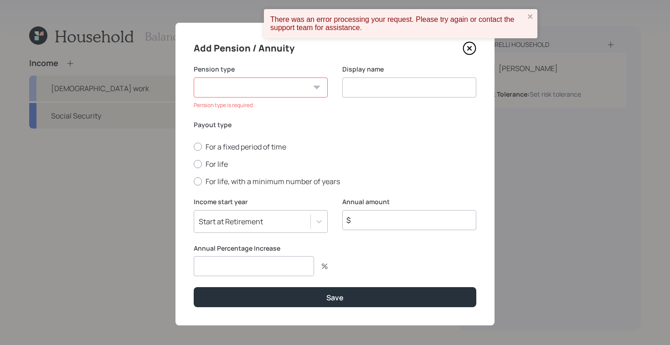
click at [466, 50] on icon at bounding box center [470, 48] width 14 height 14
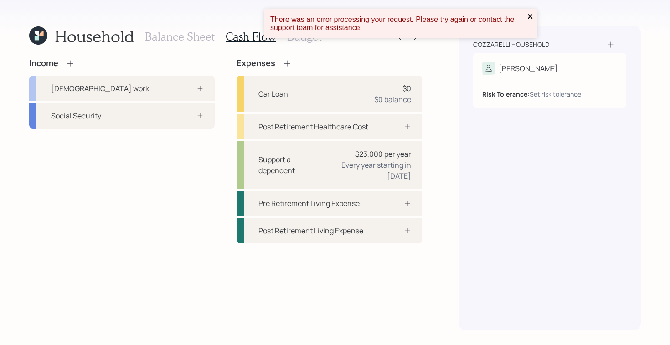
click at [528, 13] on icon "close" at bounding box center [530, 16] width 6 height 7
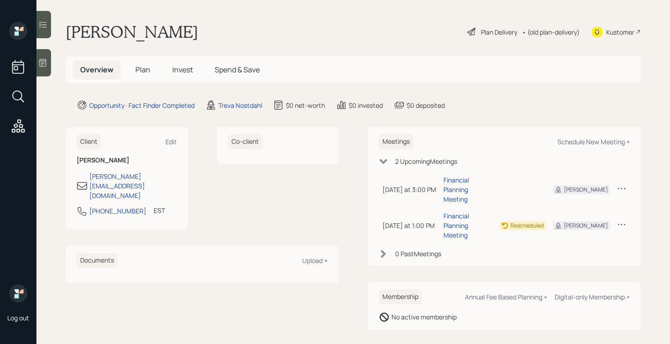
click at [41, 64] on icon at bounding box center [42, 62] width 9 height 9
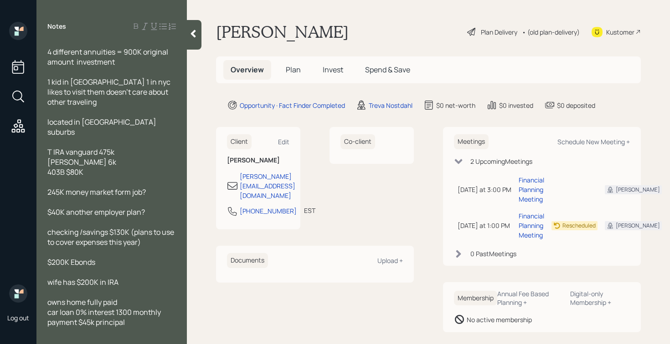
scroll to position [59, 0]
